Goal: Transaction & Acquisition: Subscribe to service/newsletter

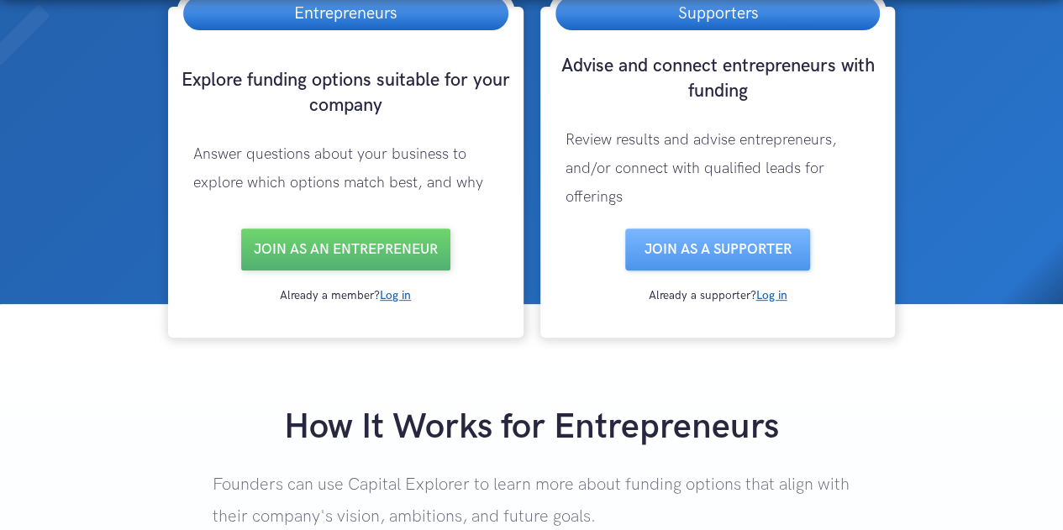
scroll to position [24, 0]
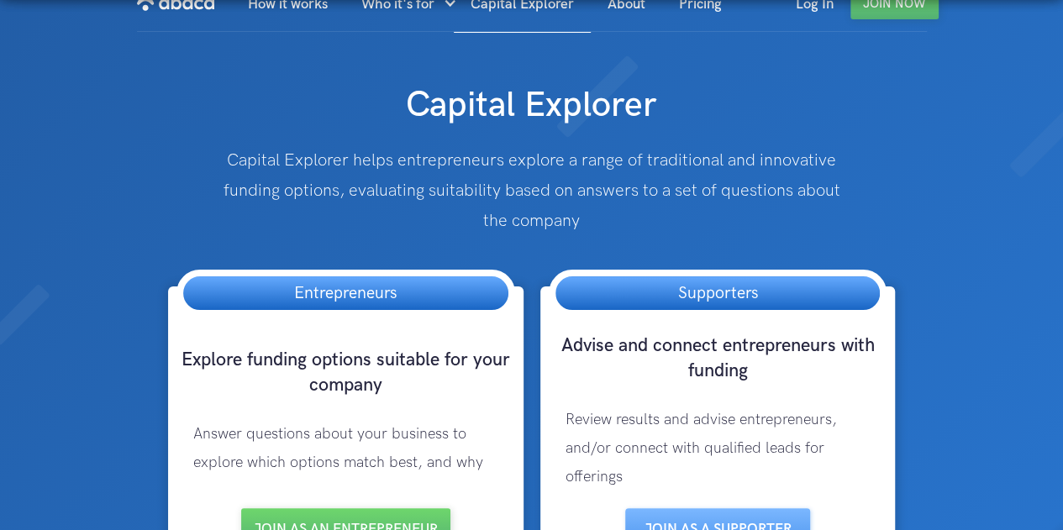
click at [734, 289] on h3 "Supporters" at bounding box center [716, 293] width 113 height 34
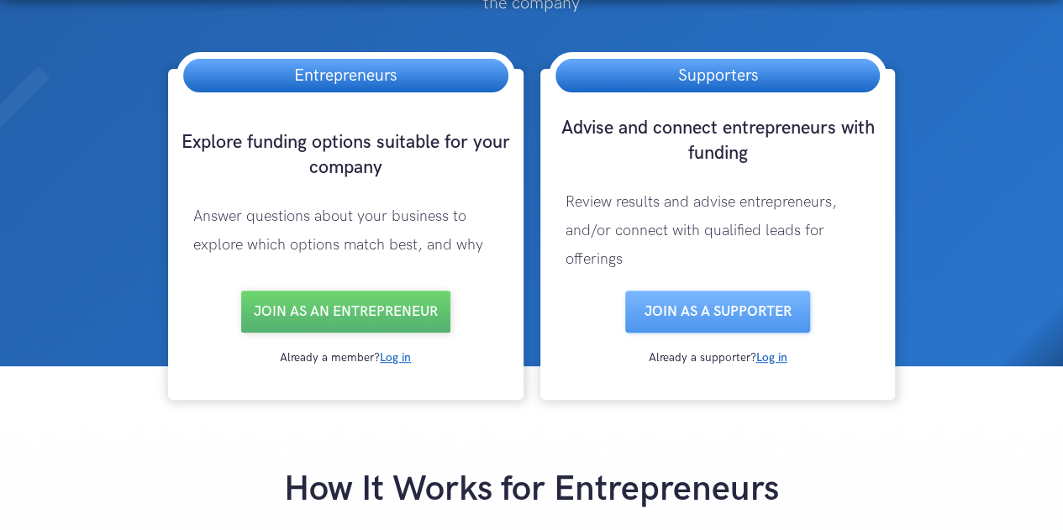
scroll to position [304, 0]
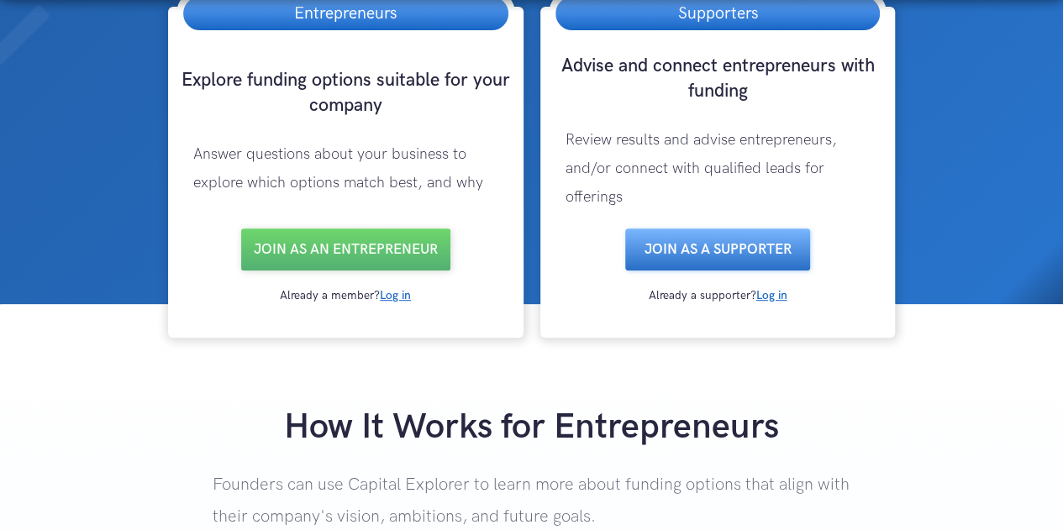
click at [720, 249] on link "Join as a SUPPORTER" at bounding box center [717, 249] width 185 height 42
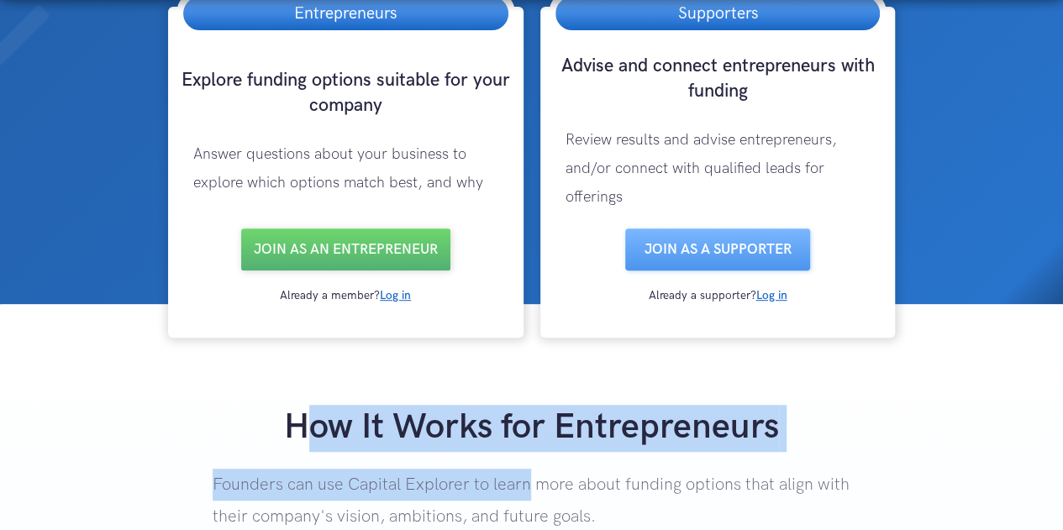
drag, startPoint x: 311, startPoint y: 425, endPoint x: 449, endPoint y: 501, distance: 157.9
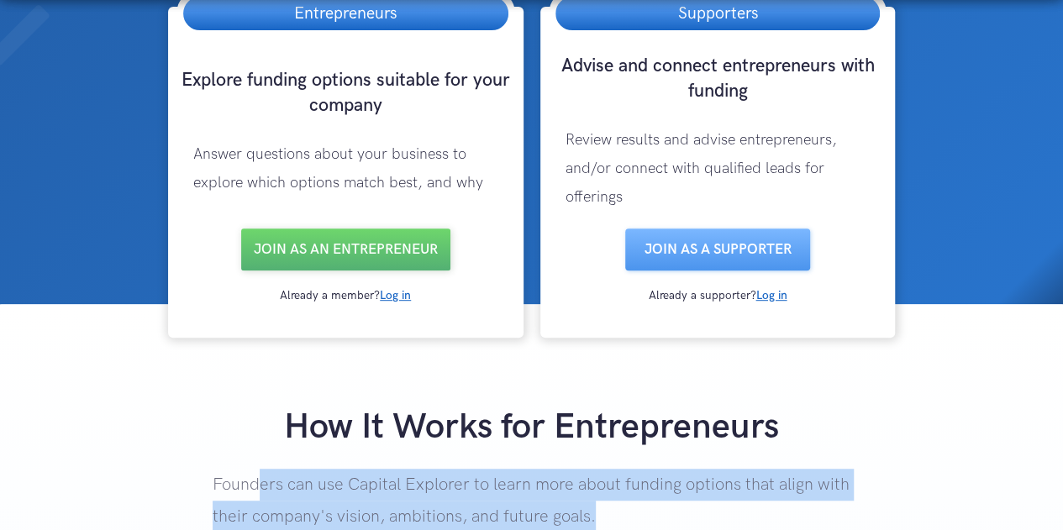
drag, startPoint x: 260, startPoint y: 463, endPoint x: 699, endPoint y: 507, distance: 440.7
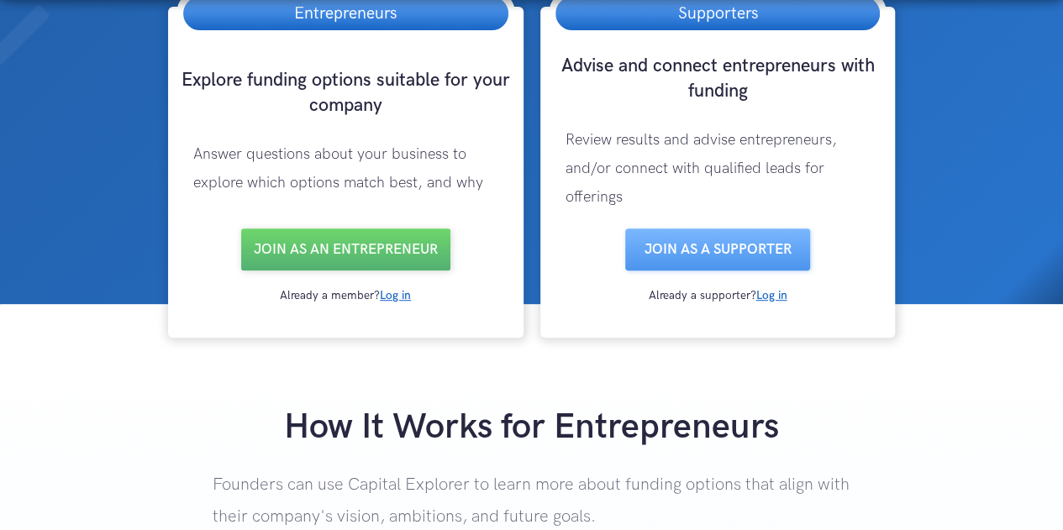
scroll to position [585, 0]
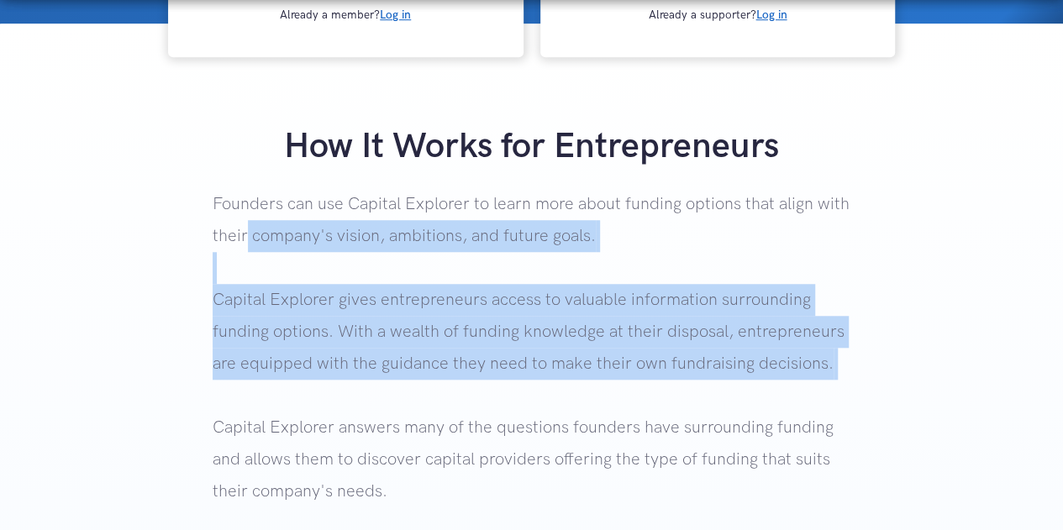
drag, startPoint x: 247, startPoint y: 239, endPoint x: 639, endPoint y: 416, distance: 430.1
click at [630, 416] on p "Founders can use Capital Explorer to learn more about funding options that alig…" at bounding box center [532, 381] width 638 height 386
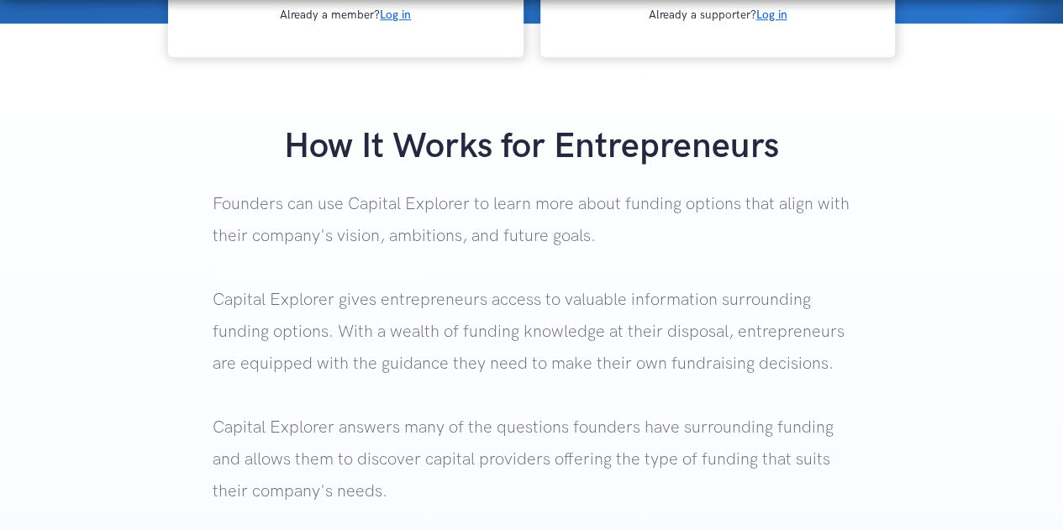
click at [709, 414] on p "Founders can use Capital Explorer to learn more about funding options that alig…" at bounding box center [532, 381] width 638 height 386
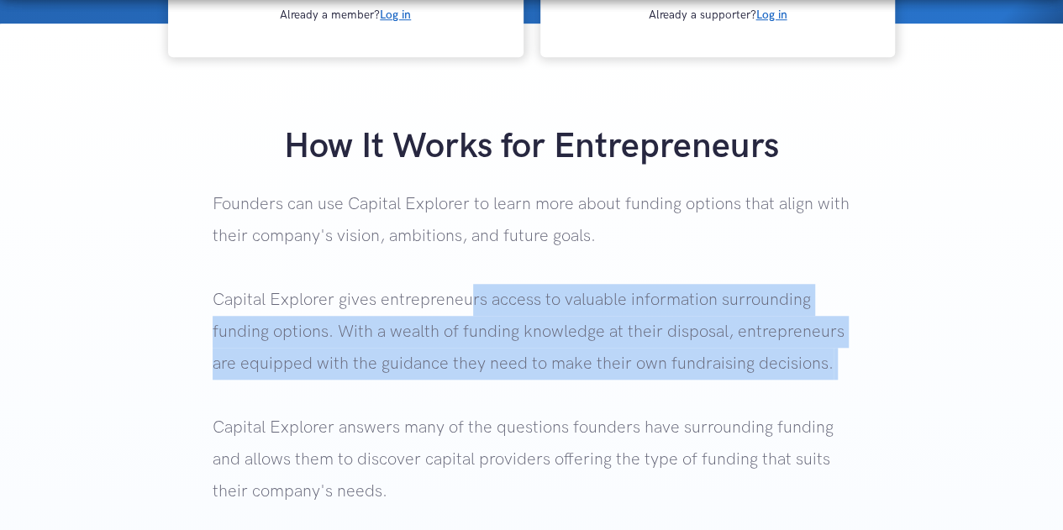
drag, startPoint x: 465, startPoint y: 288, endPoint x: 649, endPoint y: 420, distance: 225.7
click at [625, 406] on p "Founders can use Capital Explorer to learn more about funding options that alig…" at bounding box center [532, 381] width 638 height 386
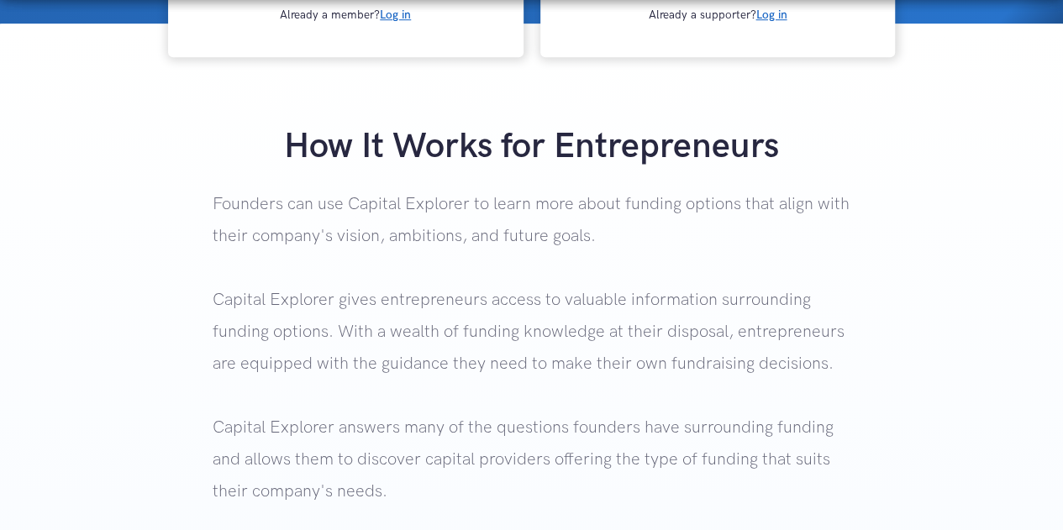
drag, startPoint x: 659, startPoint y: 424, endPoint x: 570, endPoint y: 265, distance: 182.8
click at [648, 423] on p "Founders can use Capital Explorer to learn more about funding options that alig…" at bounding box center [532, 381] width 638 height 386
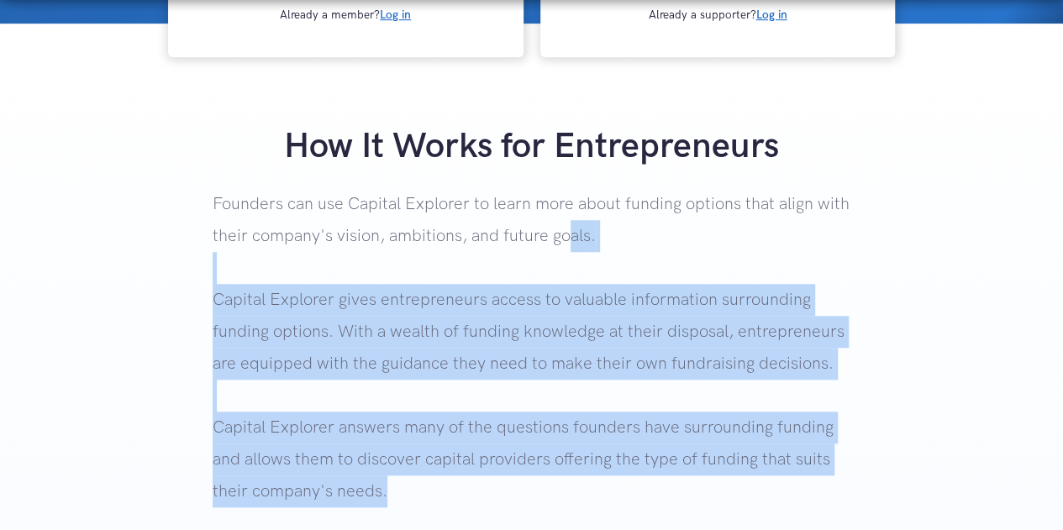
drag, startPoint x: 605, startPoint y: 307, endPoint x: 744, endPoint y: 479, distance: 221.6
click at [736, 476] on p "Founders can use Capital Explorer to learn more about funding options that alig…" at bounding box center [532, 381] width 638 height 386
click at [744, 479] on p "Founders can use Capital Explorer to learn more about funding options that alig…" at bounding box center [532, 381] width 638 height 386
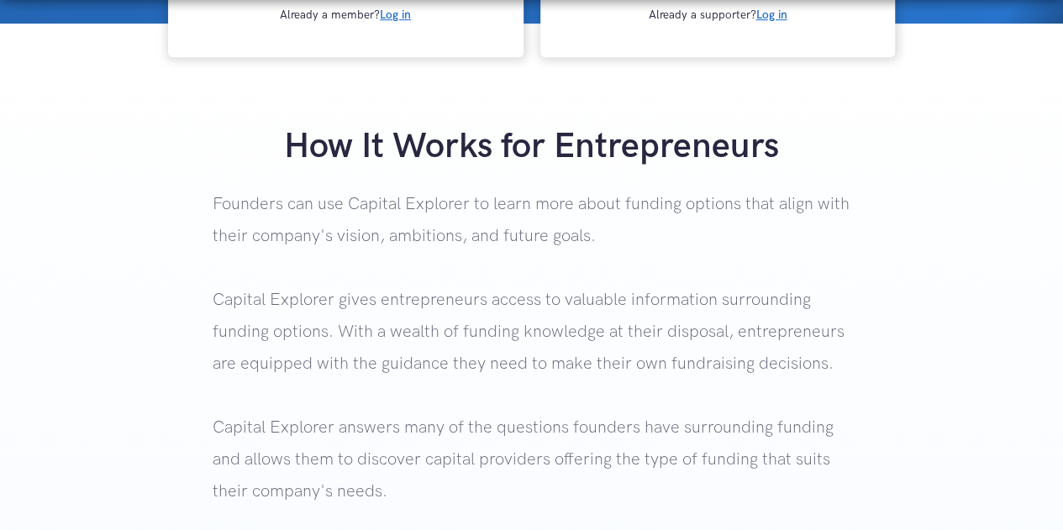
scroll to position [864, 0]
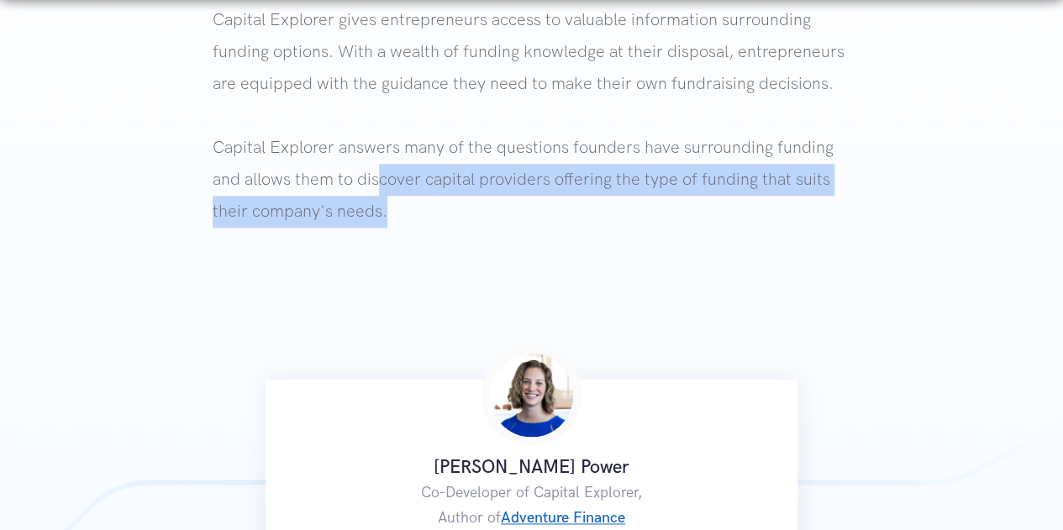
drag, startPoint x: 381, startPoint y: 166, endPoint x: 600, endPoint y: 286, distance: 248.9
click at [483, 222] on p "Founders can use Capital Explorer to learn more about funding options that alig…" at bounding box center [532, 101] width 638 height 386
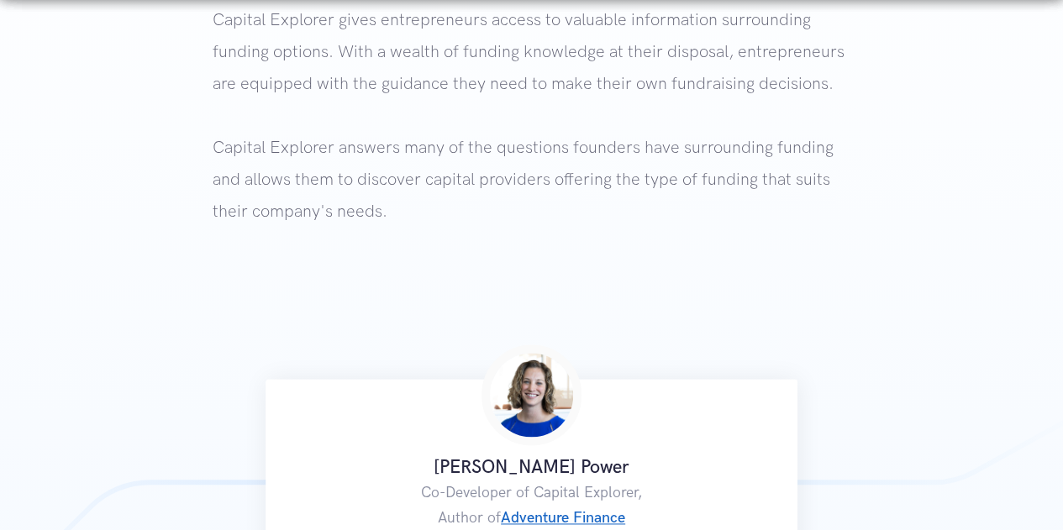
drag, startPoint x: 669, startPoint y: 328, endPoint x: 654, endPoint y: 325, distance: 14.5
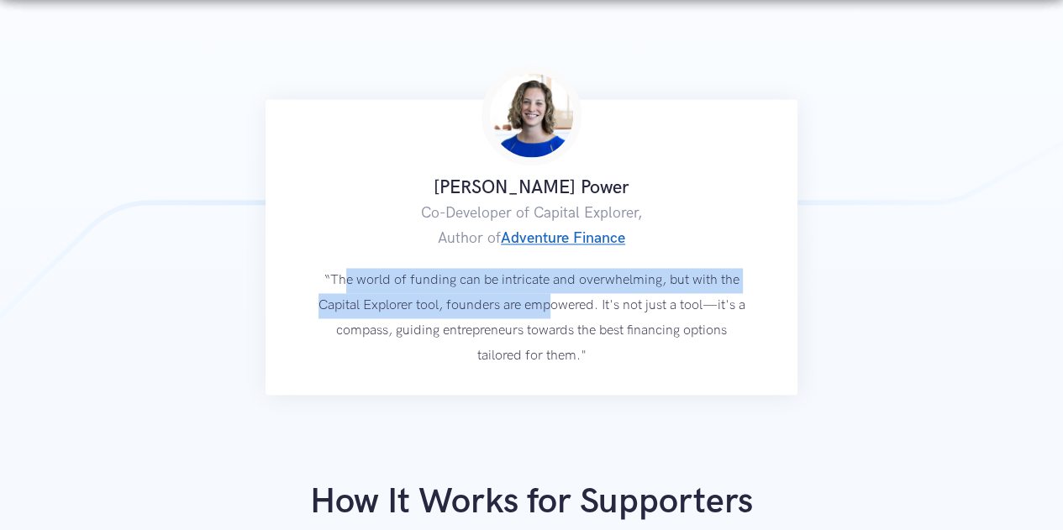
drag, startPoint x: 412, startPoint y: 286, endPoint x: 629, endPoint y: 305, distance: 218.4
click at [624, 303] on p "“The world of funding can be intricate and overwhelming, but with the Capital E…" at bounding box center [531, 318] width 429 height 101
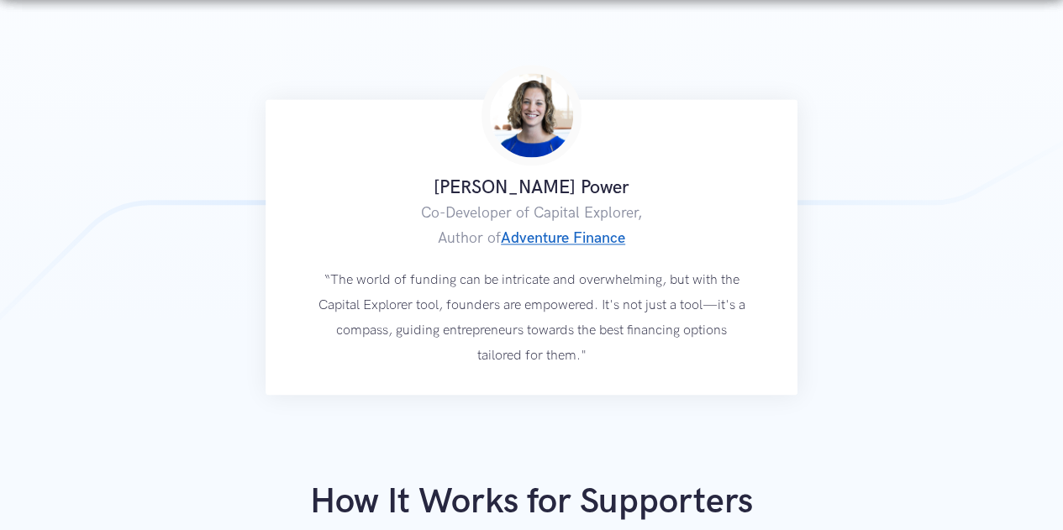
drag, startPoint x: 646, startPoint y: 328, endPoint x: 636, endPoint y: 317, distance: 15.5
click at [645, 328] on p "“The world of funding can be intricate and overwhelming, but with the Capital E…" at bounding box center [531, 318] width 429 height 101
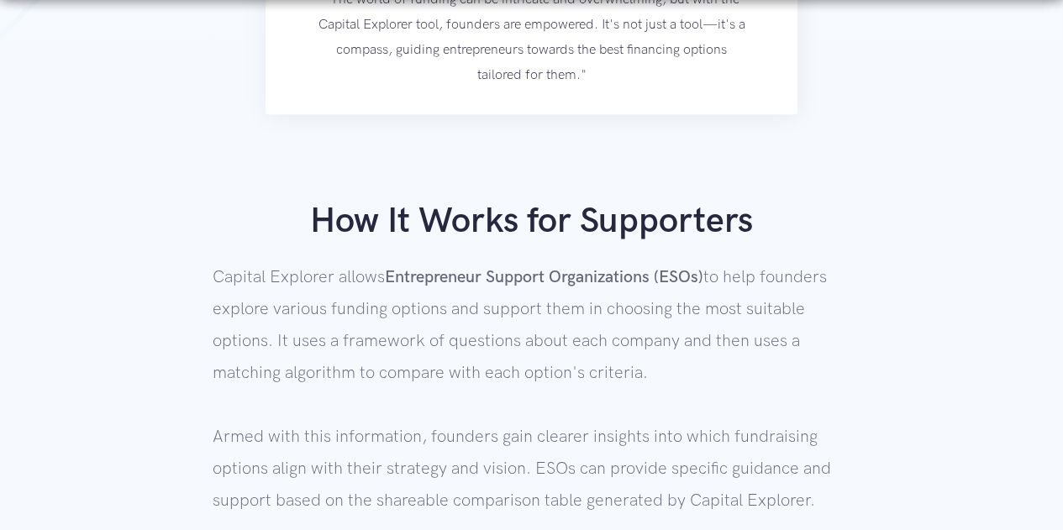
click at [783, 370] on p "Capital Explorer allows Entrepreneur Support Organizations (ESOs) to help found…" at bounding box center [532, 499] width 638 height 479
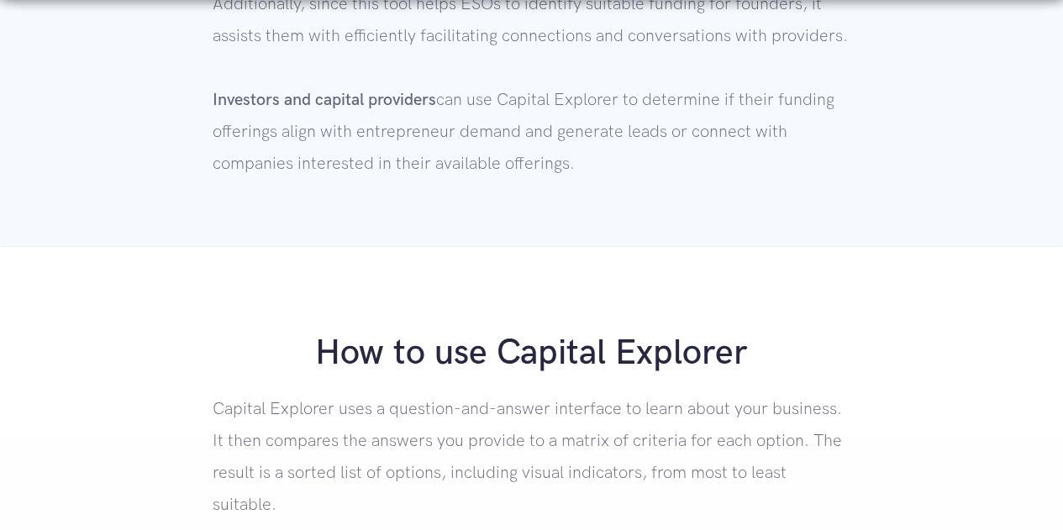
scroll to position [2265, 0]
